Goal: Transaction & Acquisition: Purchase product/service

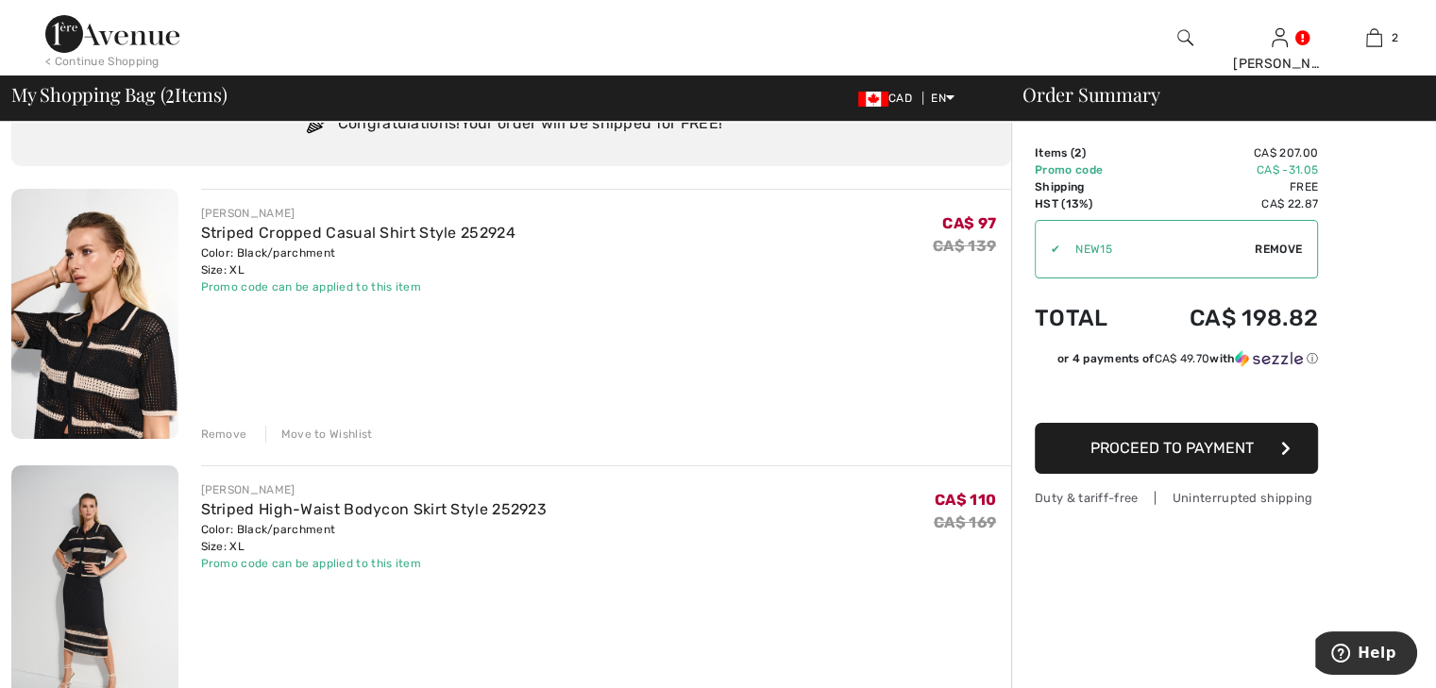
scroll to position [94, 0]
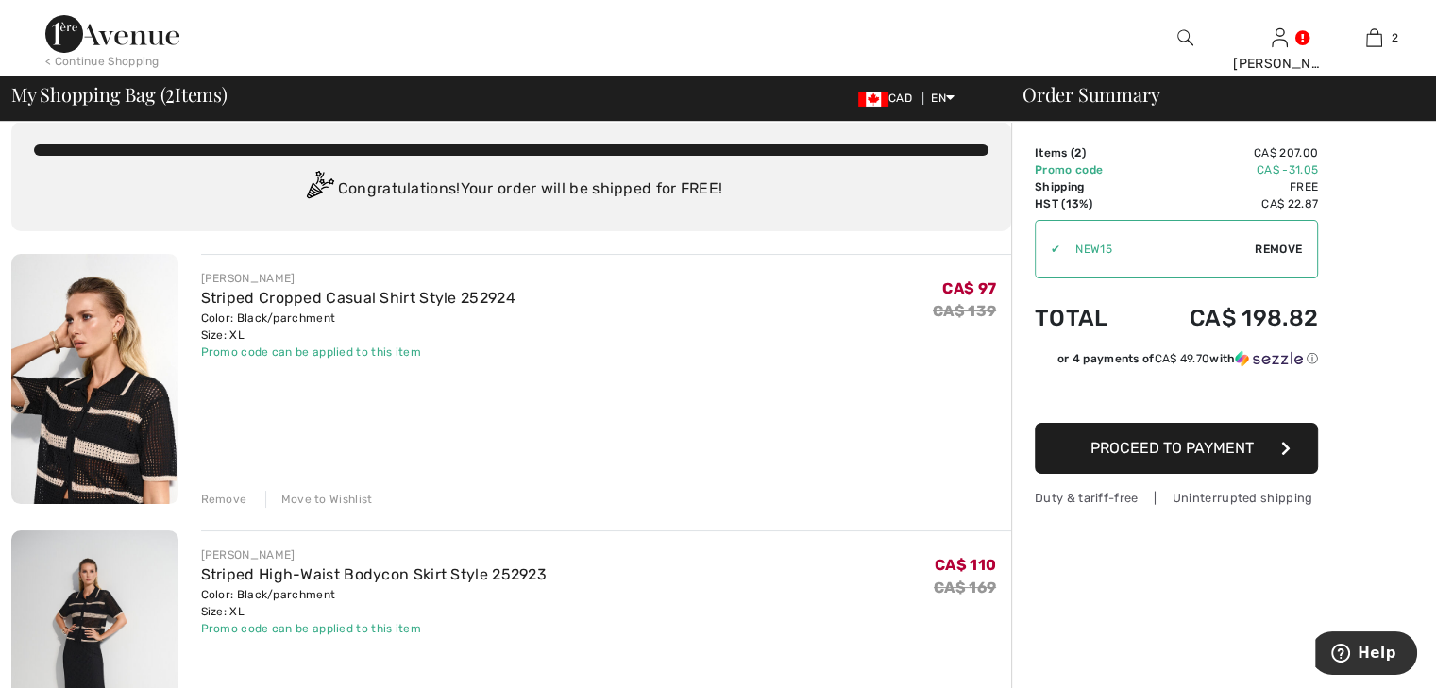
scroll to position [0, 0]
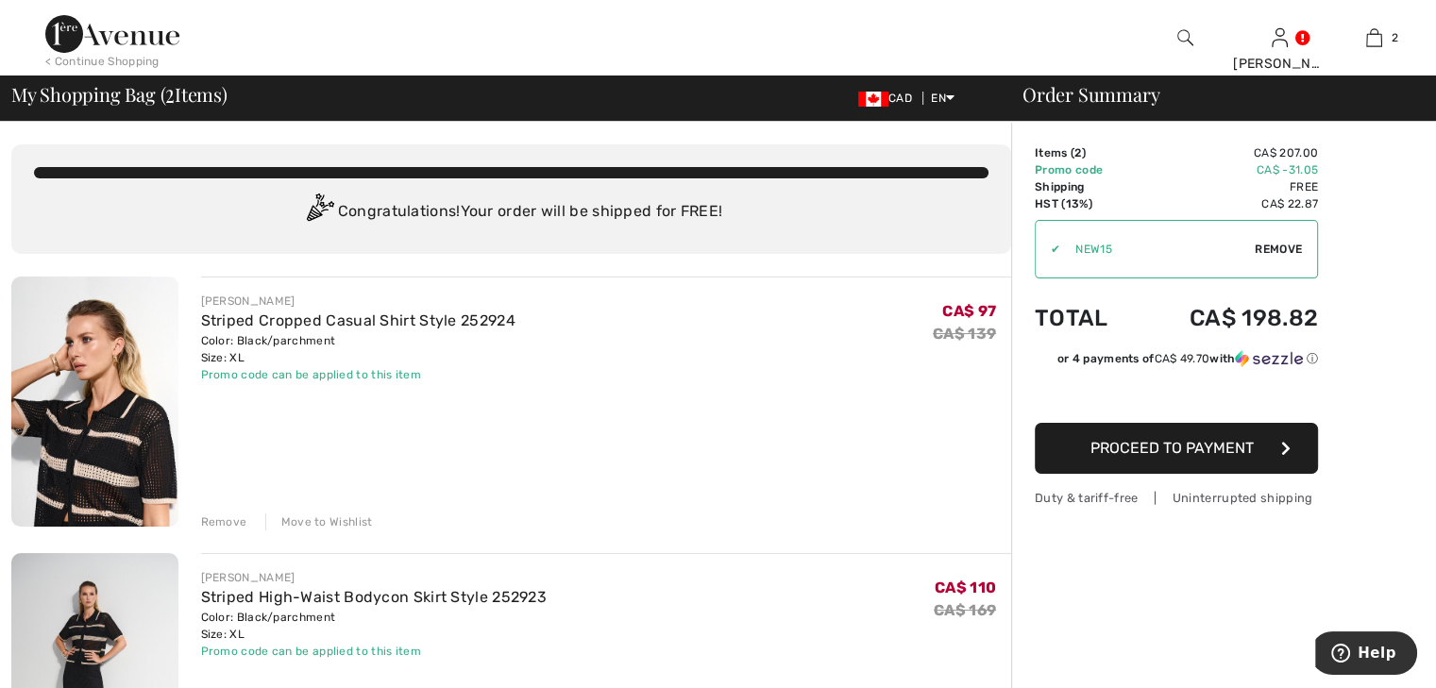
click at [1154, 448] on span "Proceed to Payment" at bounding box center [1172, 448] width 163 height 18
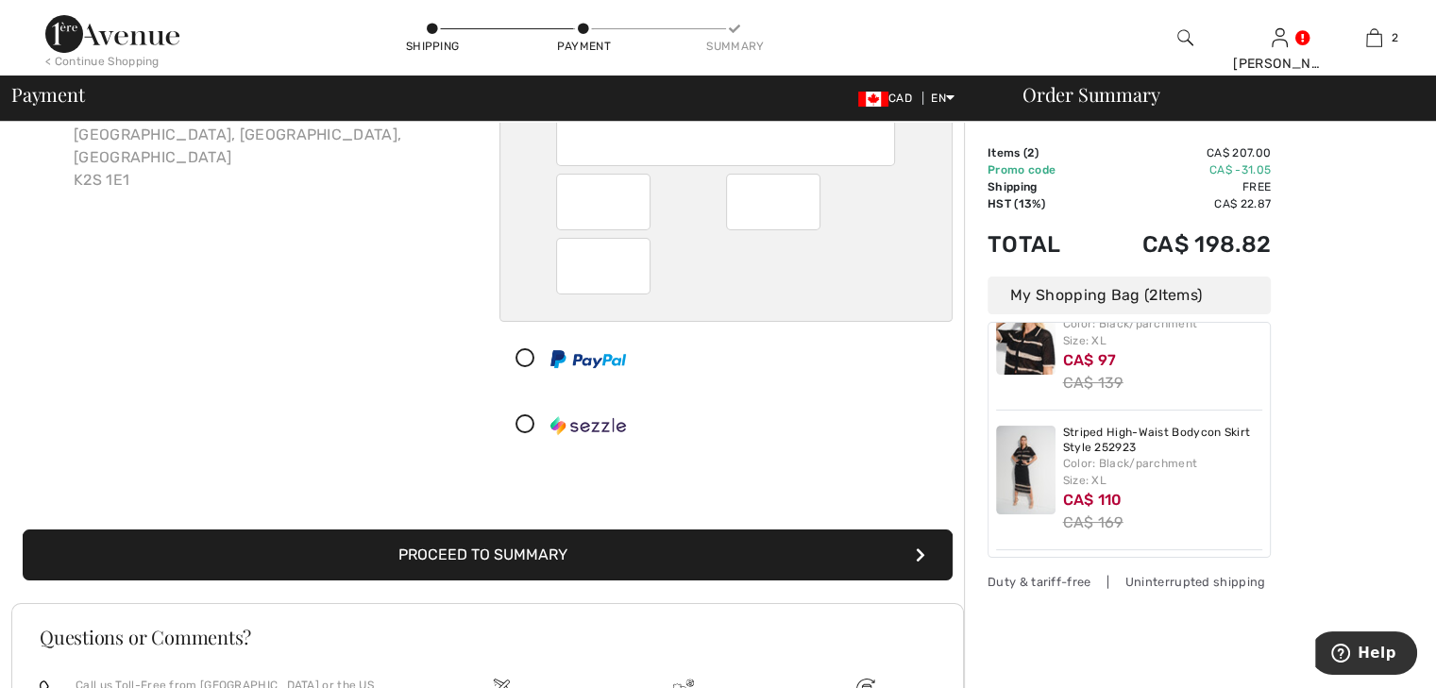
scroll to position [189, 0]
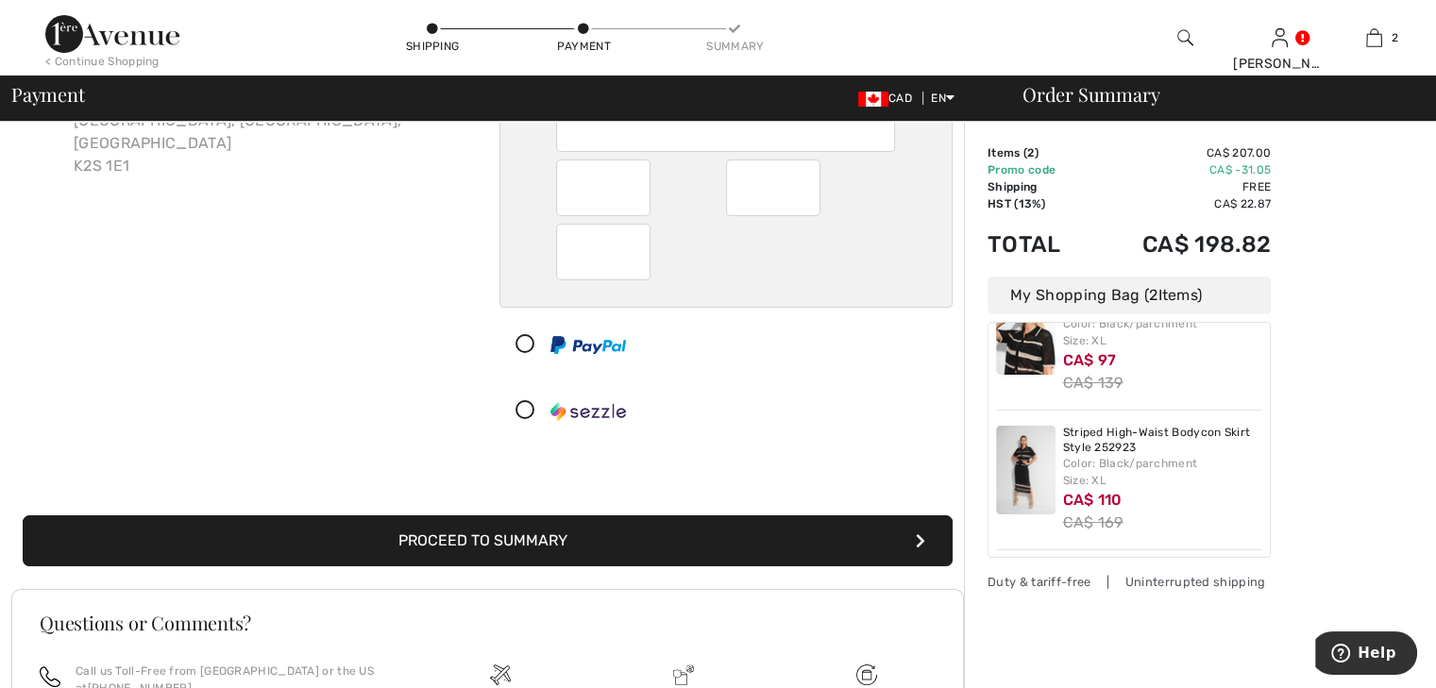
click at [591, 532] on button "Proceed to Summary" at bounding box center [488, 541] width 930 height 51
click at [566, 539] on button "Proceed to Summary" at bounding box center [488, 541] width 930 height 51
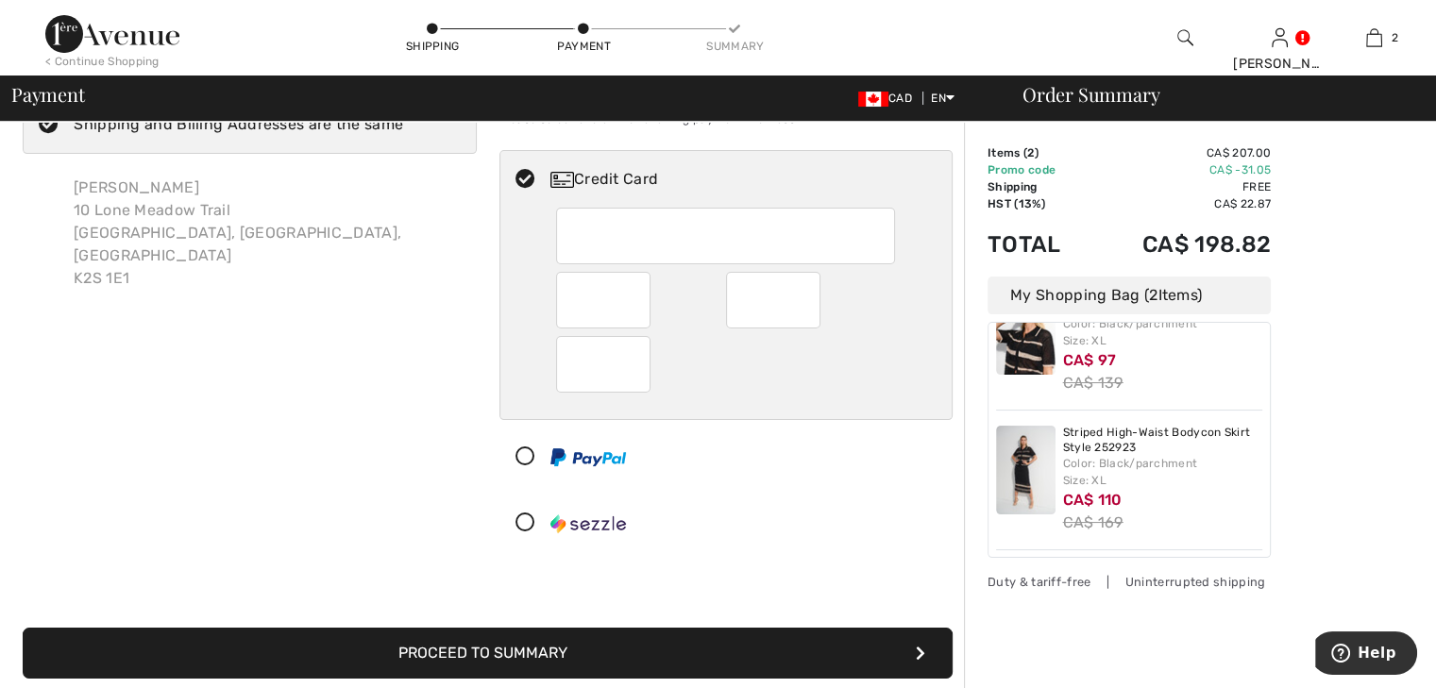
scroll to position [0, 0]
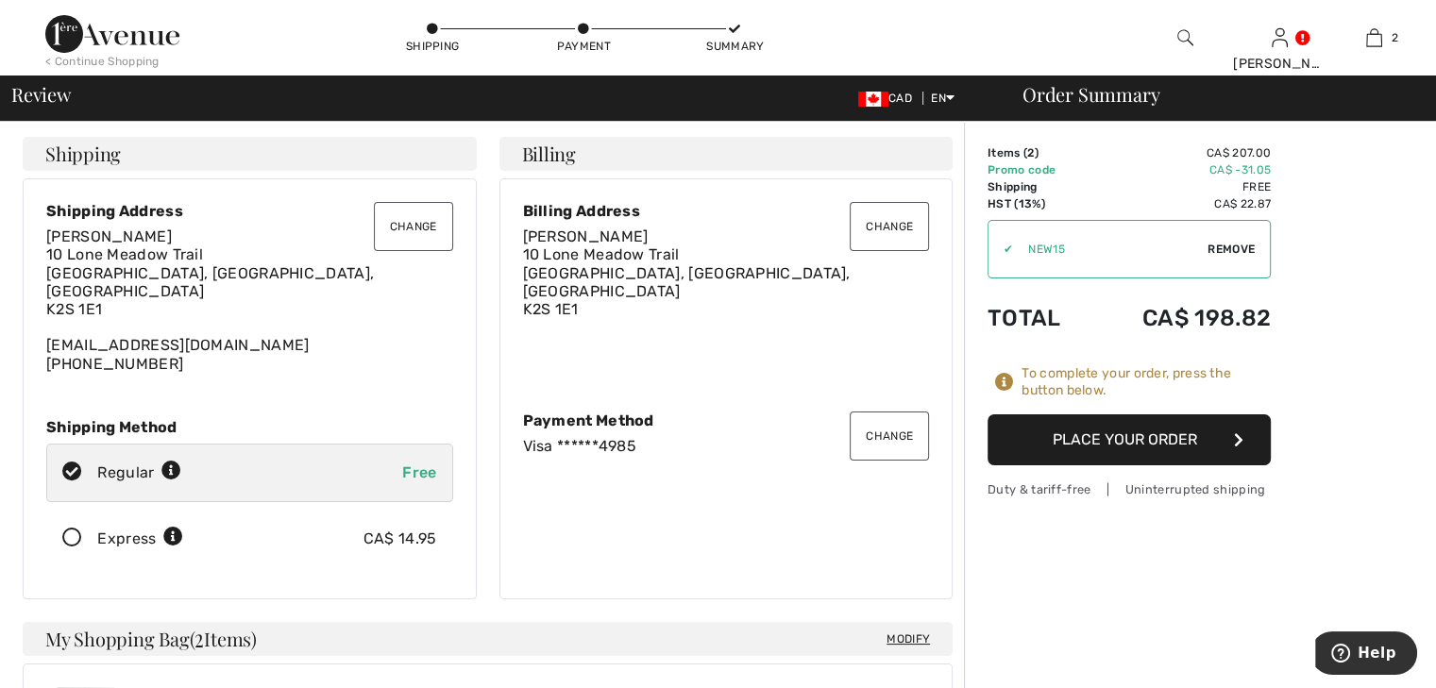
click at [1114, 430] on button "Place Your Order" at bounding box center [1129, 440] width 283 height 51
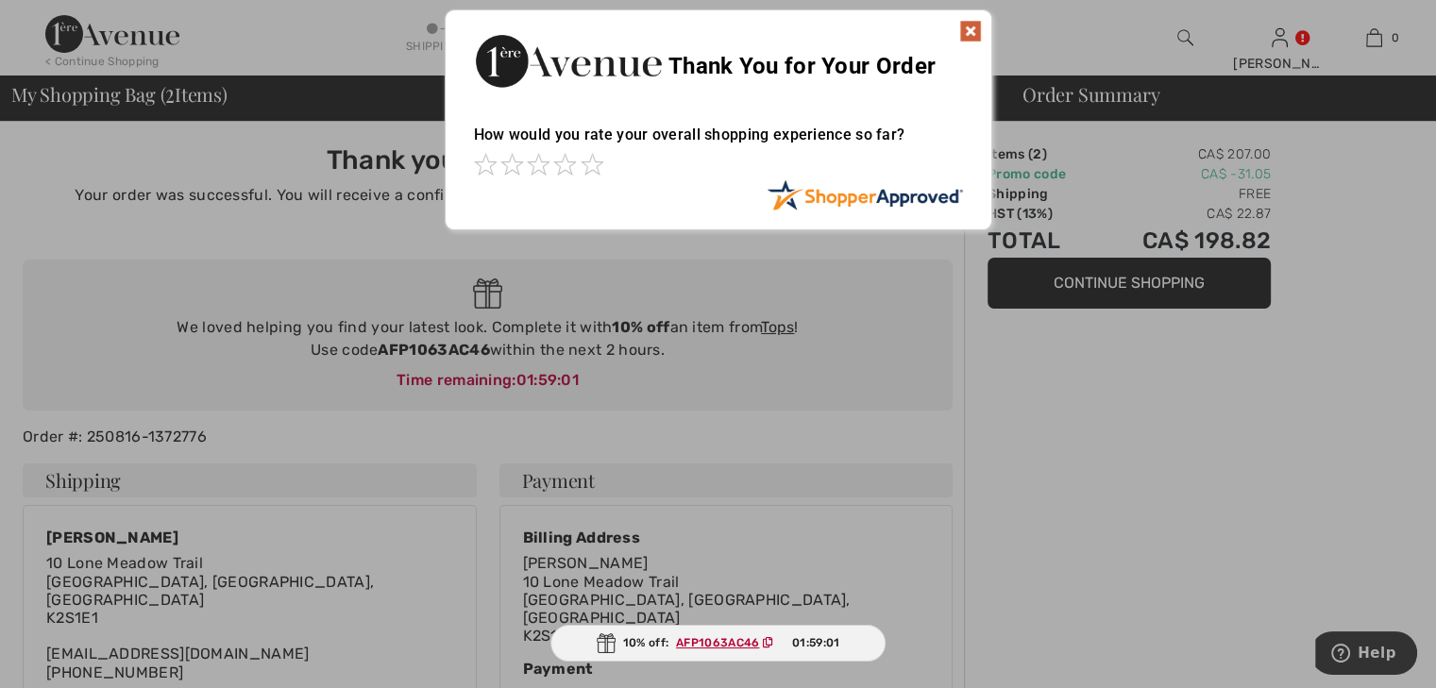
click at [972, 23] on img at bounding box center [970, 31] width 23 height 23
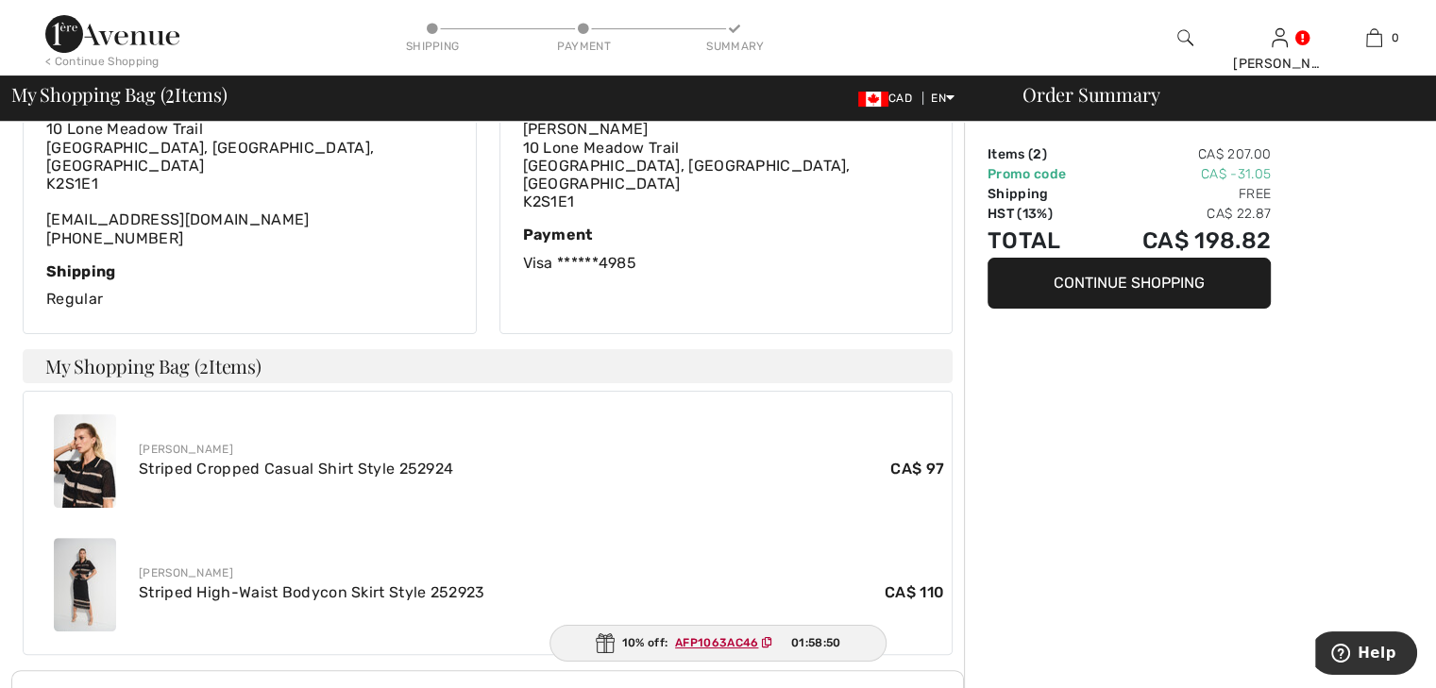
scroll to position [378, 0]
